Goal: Information Seeking & Learning: Learn about a topic

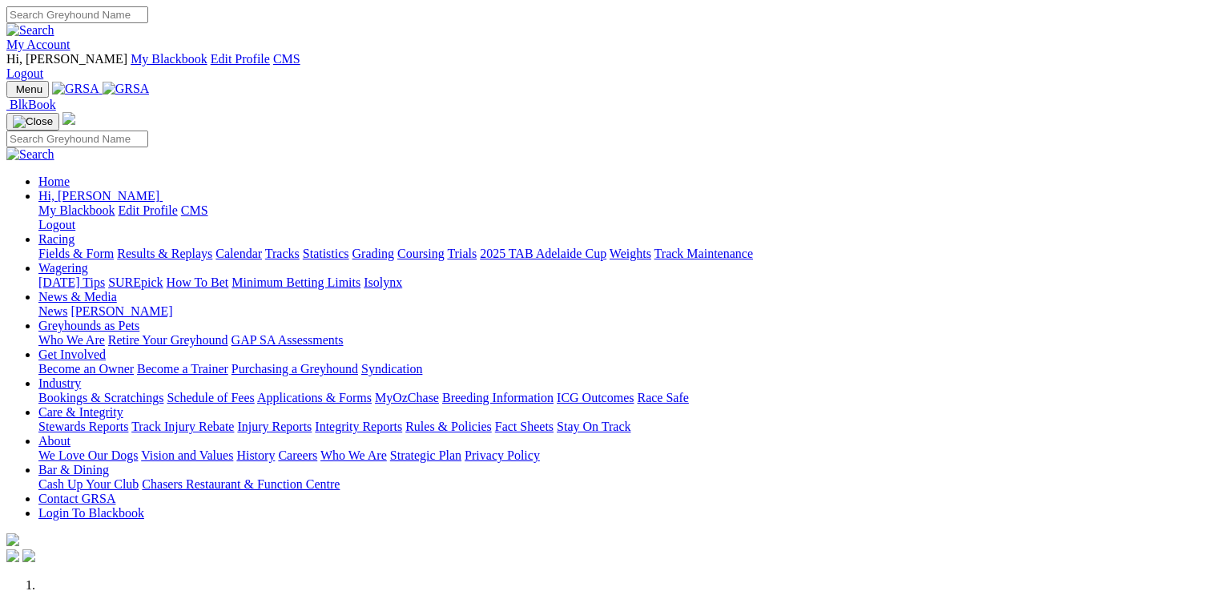
scroll to position [400, 0]
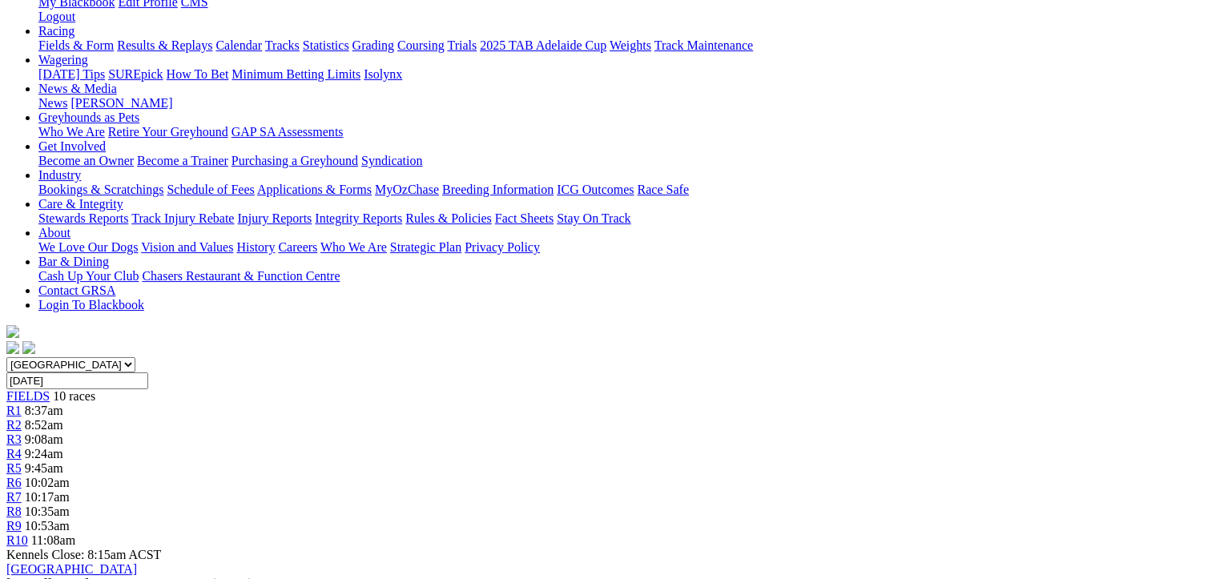
scroll to position [80, 0]
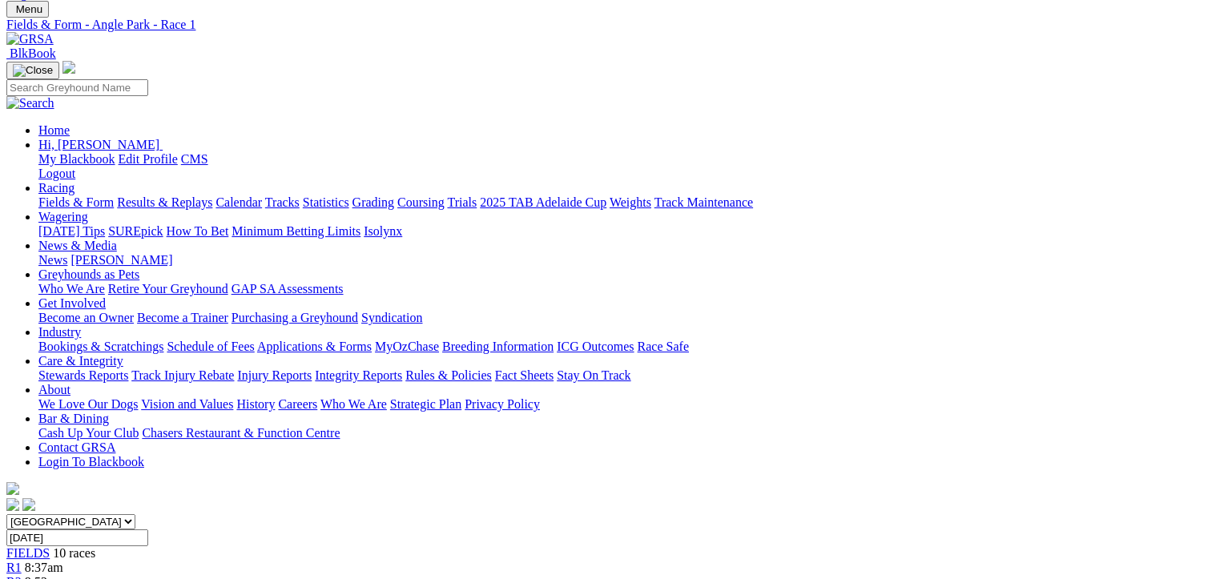
click at [63, 575] on span "8:52am" at bounding box center [44, 582] width 38 height 14
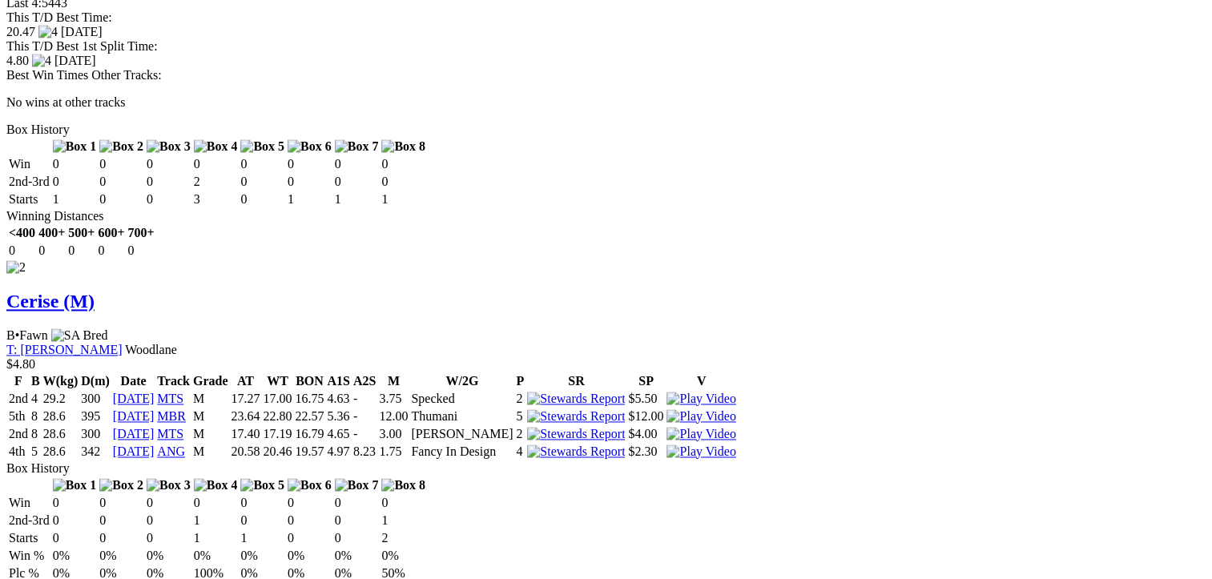
scroll to position [2323, 0]
